Goal: Task Accomplishment & Management: Manage account settings

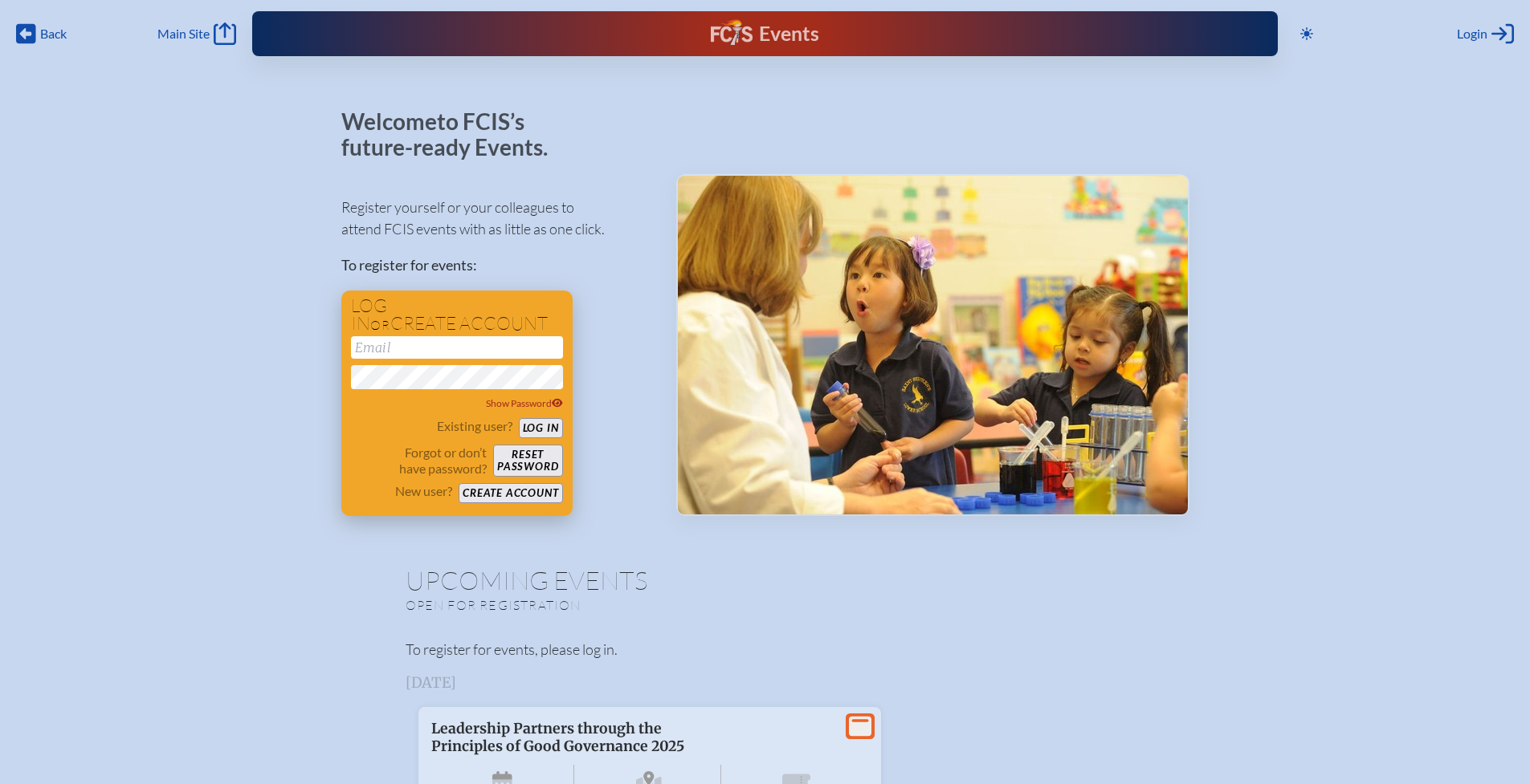
type input "[EMAIL_ADDRESS][DOMAIN_NAME]"
click at [549, 427] on button "Log in" at bounding box center [541, 428] width 44 height 20
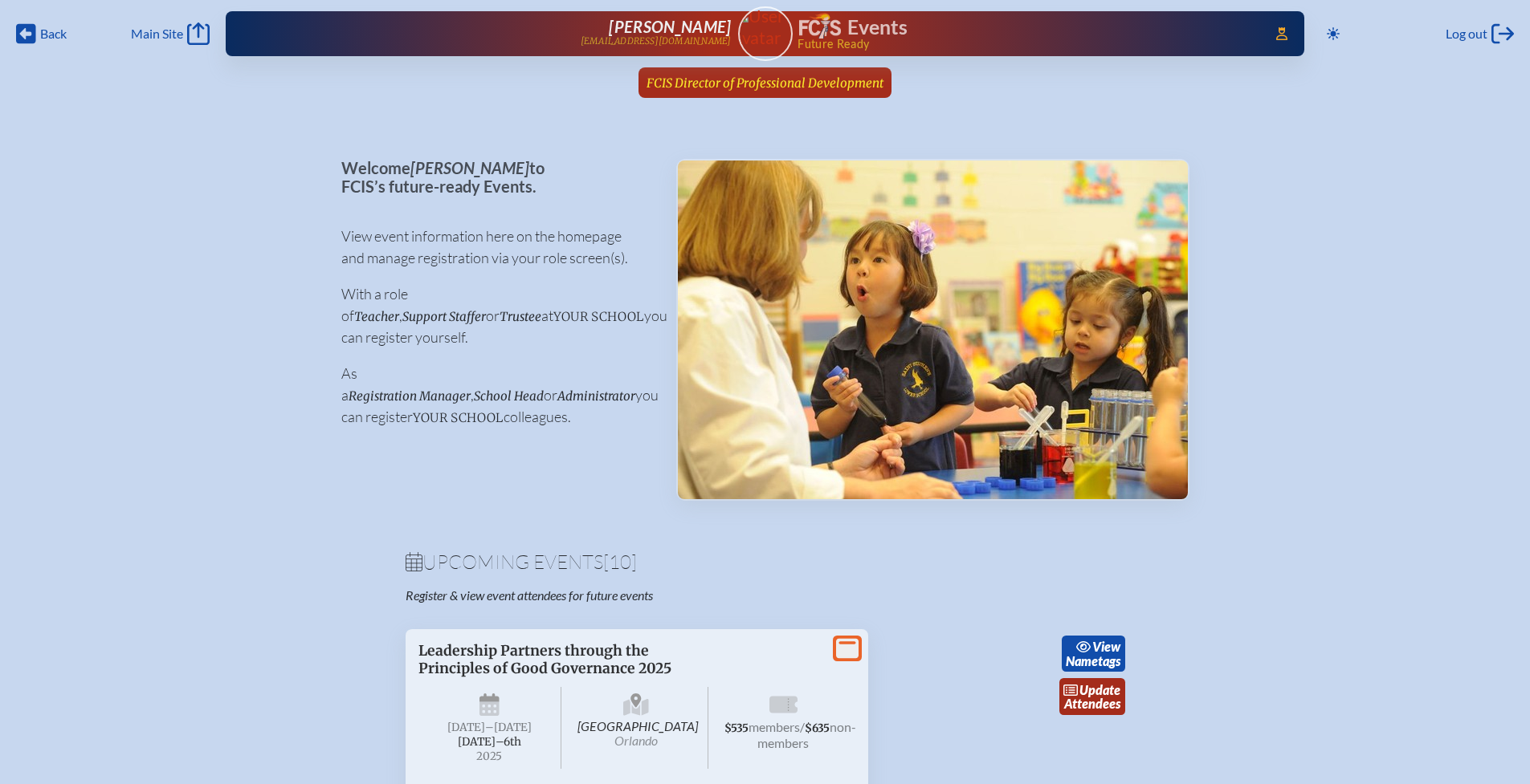
click at [770, 89] on span "FCIS Director of Professional Development" at bounding box center [765, 83] width 237 height 15
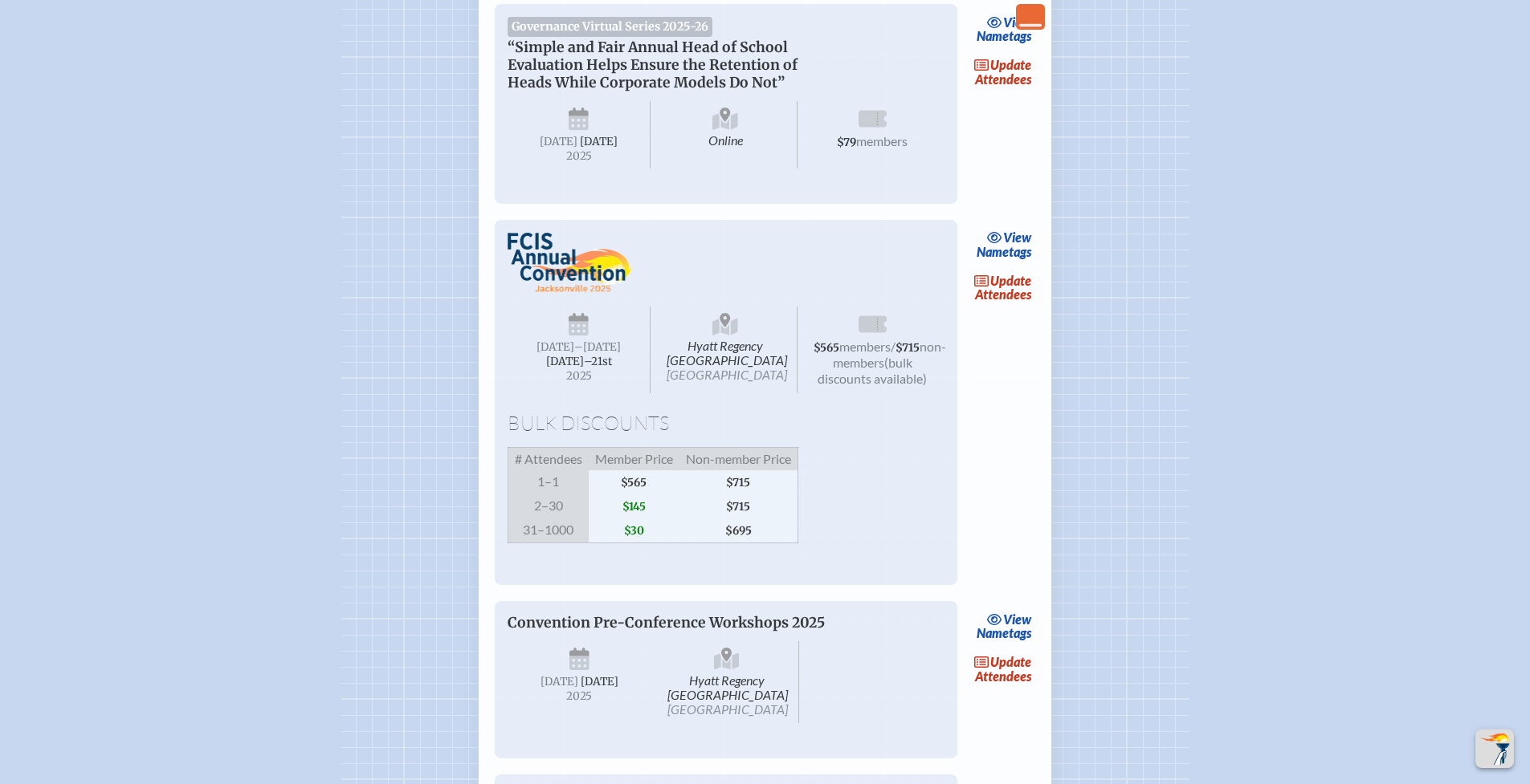
scroll to position [1506, 0]
click at [1008, 304] on link "update Attendees" at bounding box center [1002, 286] width 66 height 37
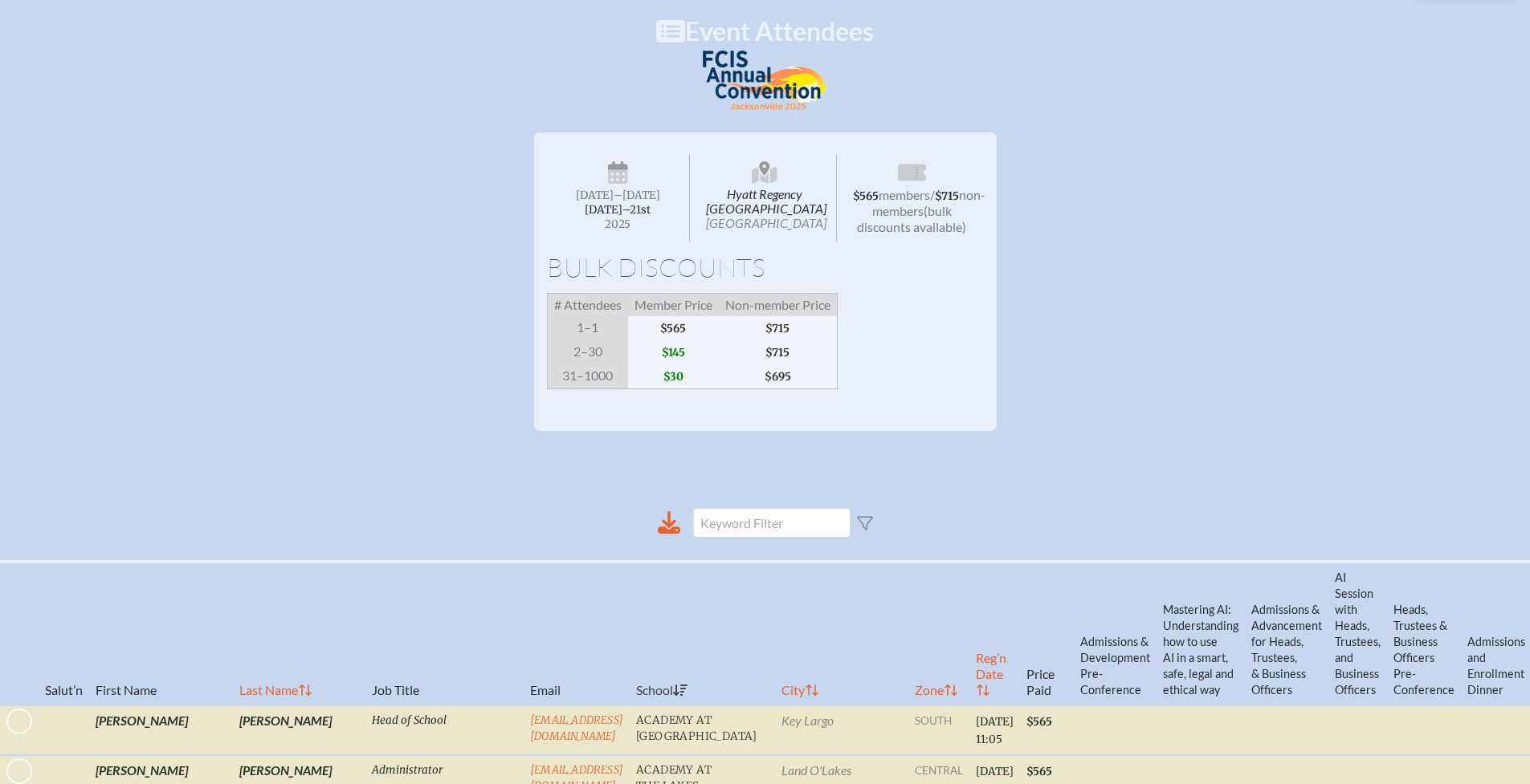
scroll to position [202, 0]
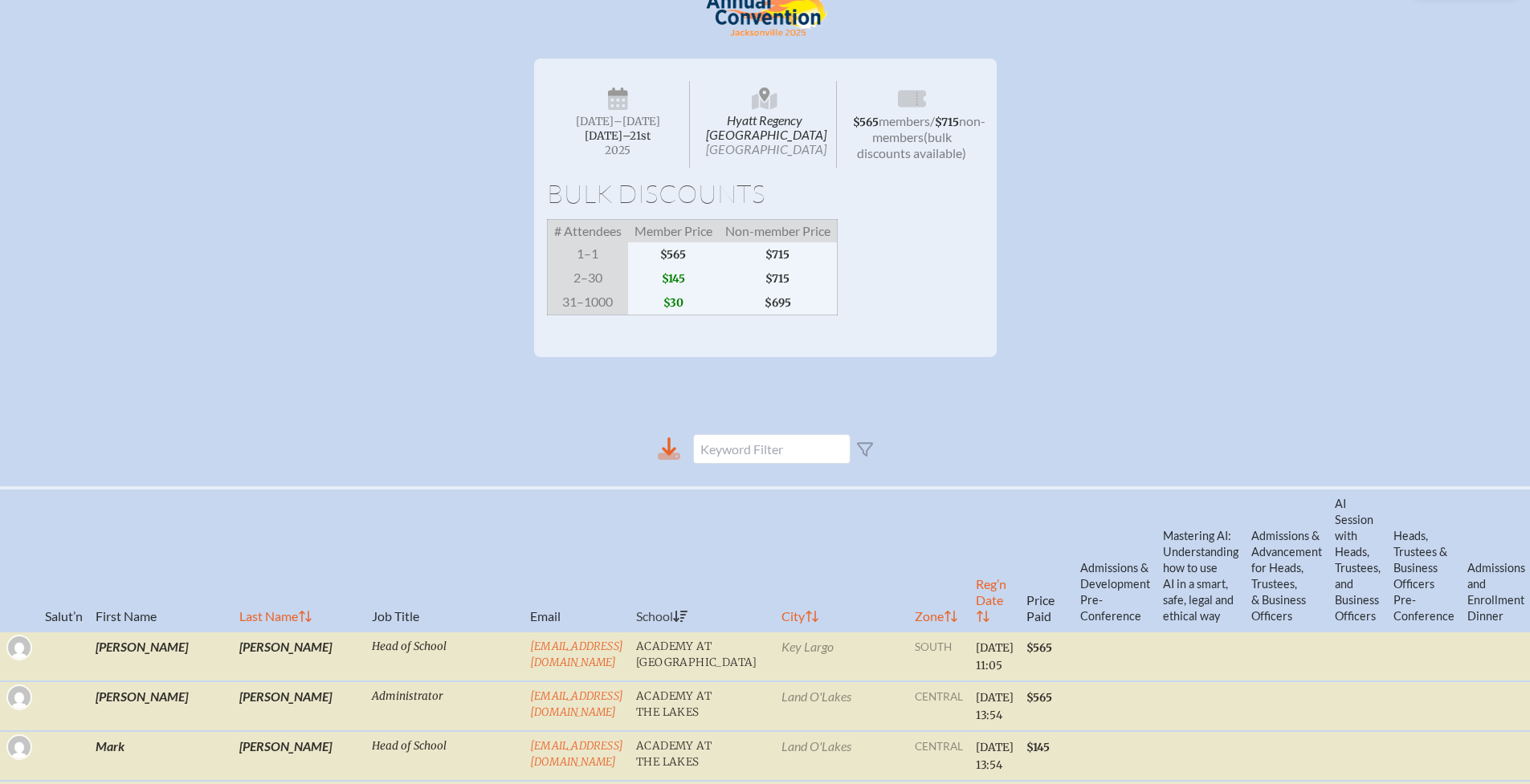
click at [677, 461] on icon at bounding box center [668, 457] width 22 height 7
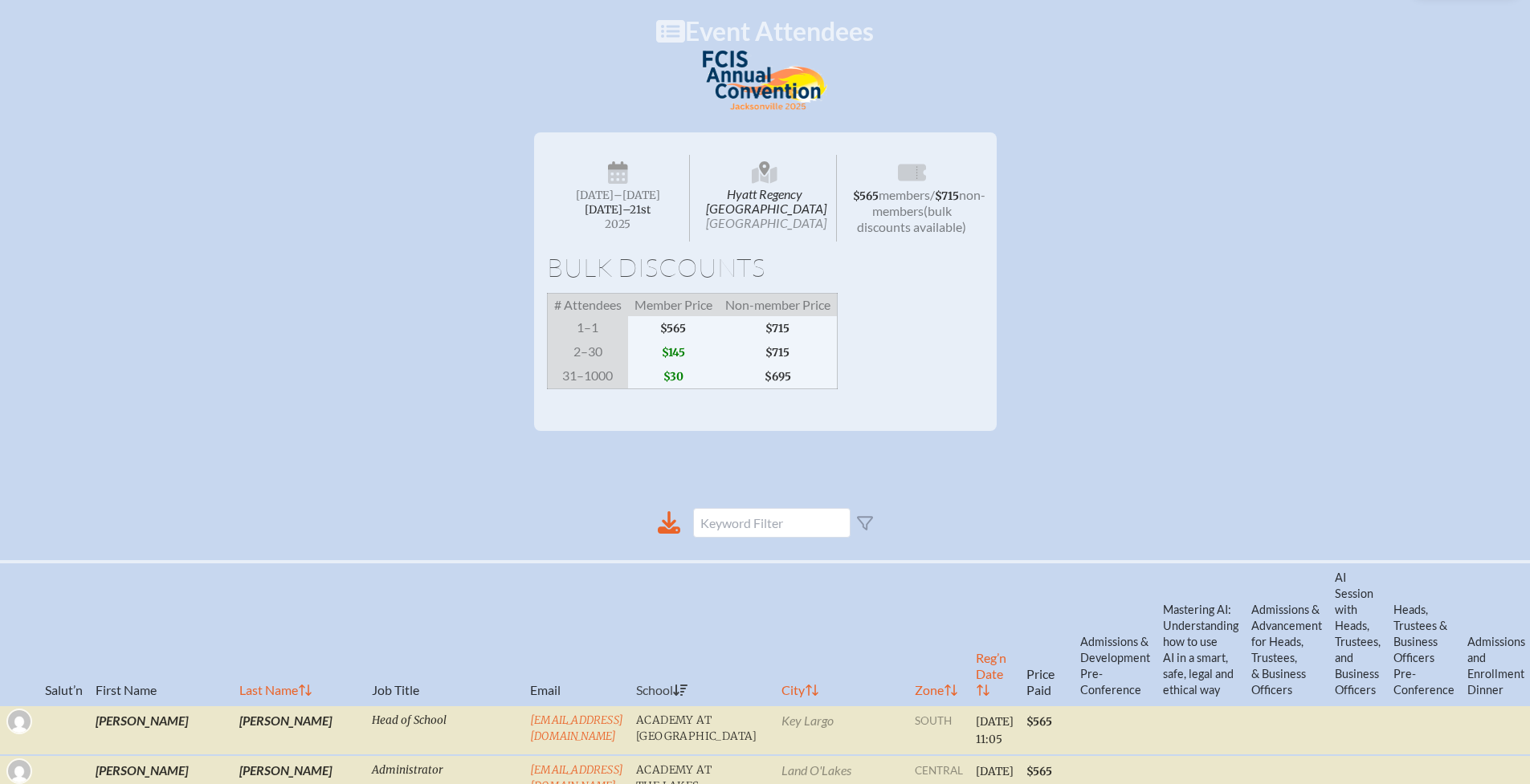
scroll to position [0, 0]
